Goal: Find specific page/section: Find specific page/section

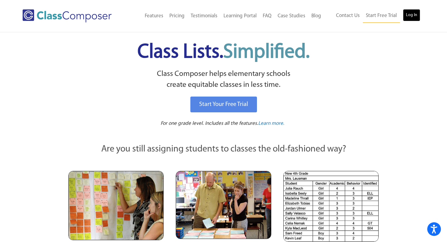
click at [412, 16] on link "Log In" at bounding box center [411, 15] width 17 height 12
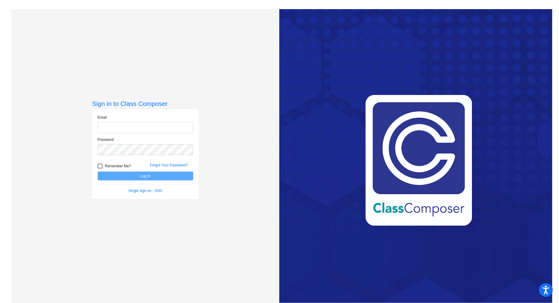
type input "[EMAIL_ADDRESS][DOMAIN_NAME]"
click at [151, 179] on button "Log In" at bounding box center [146, 176] width 96 height 9
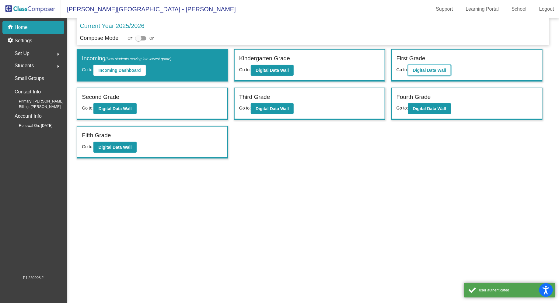
click at [425, 71] on b "Digital Data Wall" at bounding box center [429, 70] width 33 height 5
